Goal: Task Accomplishment & Management: Use online tool/utility

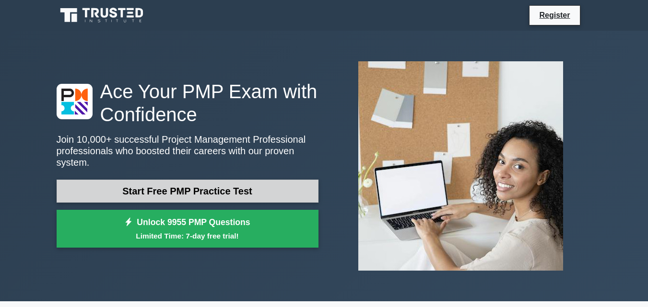
click at [181, 195] on link "Start Free PMP Practice Test" at bounding box center [188, 191] width 262 height 23
